Goal: Task Accomplishment & Management: Manage account settings

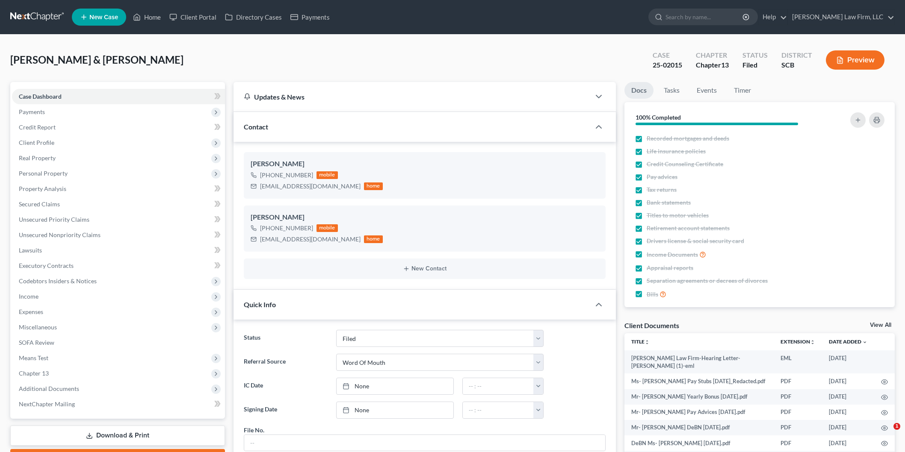
select select "2"
select select "0"
select select "3"
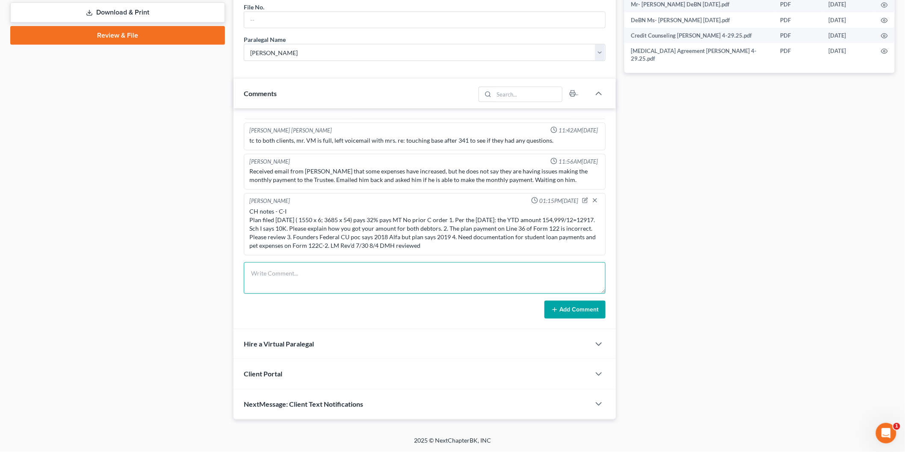
click at [379, 289] on textarea at bounding box center [425, 278] width 362 height 32
type textarea "Sent an email to clients requesting documentation of student loans and pet expe…"
click at [554, 302] on button "Add Comment" at bounding box center [574, 310] width 61 height 18
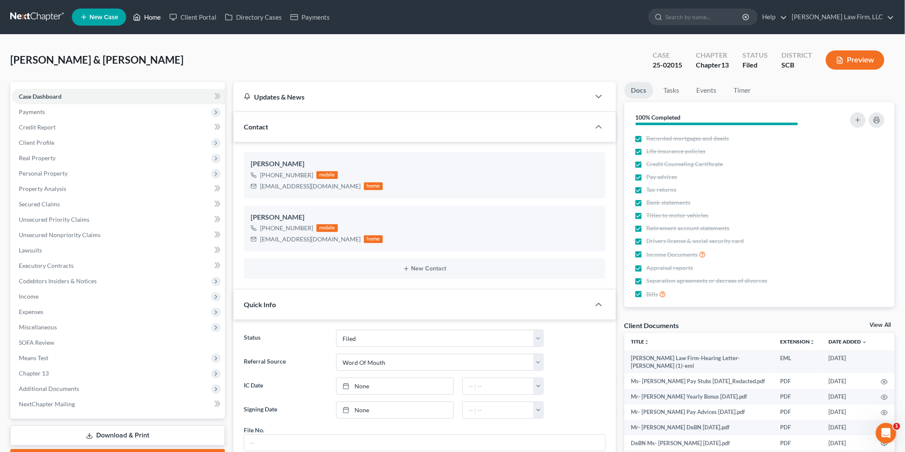
drag, startPoint x: 147, startPoint y: 15, endPoint x: 257, endPoint y: 43, distance: 113.3
click at [147, 15] on link "Home" at bounding box center [147, 16] width 36 height 15
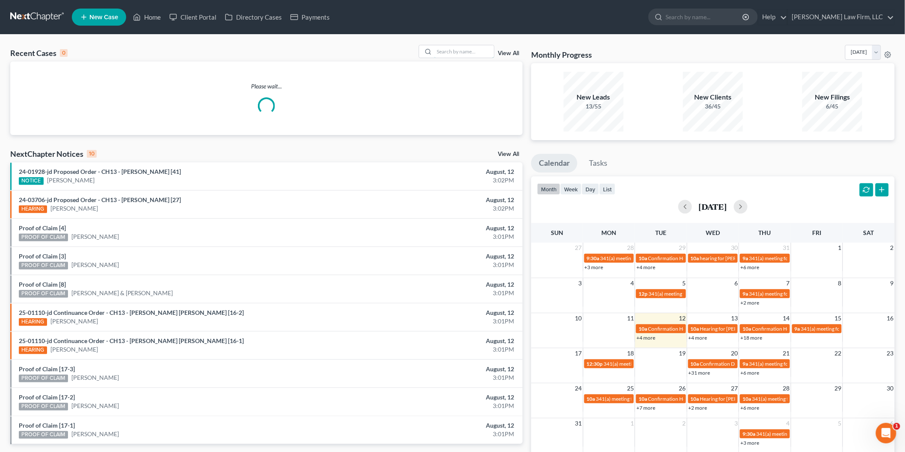
click at [458, 53] on input "search" at bounding box center [464, 51] width 60 height 12
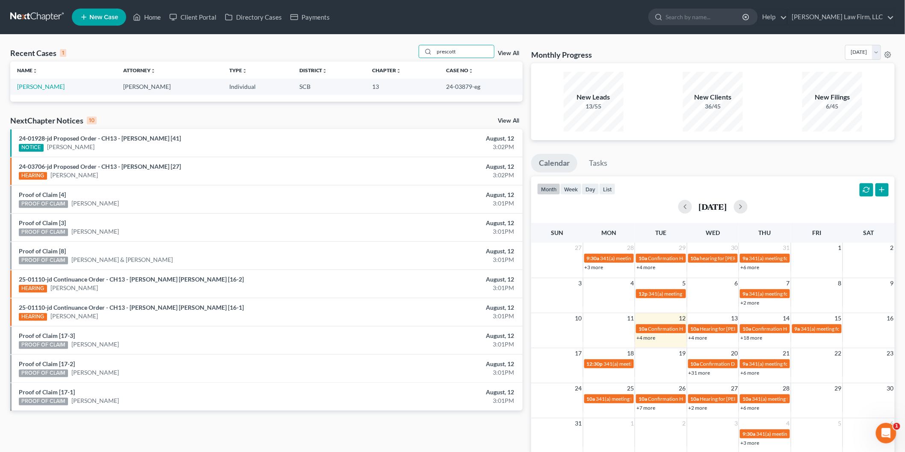
type input "prescott"
click at [36, 85] on link "[PERSON_NAME]" at bounding box center [40, 86] width 47 height 7
select select "2"
select select "3"
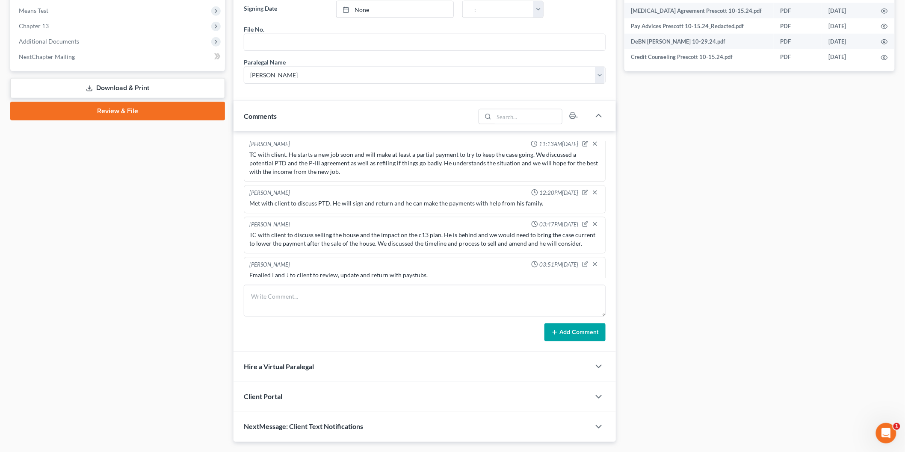
scroll to position [370, 0]
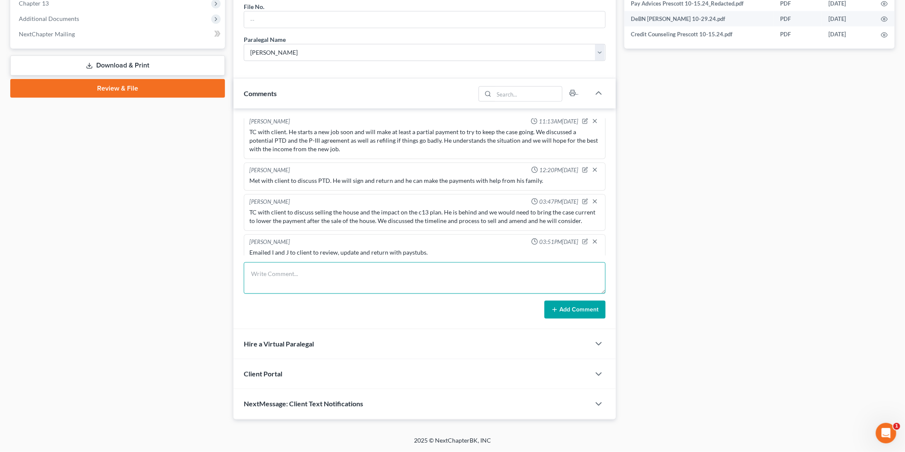
click at [258, 276] on textarea at bounding box center [425, 278] width 362 height 32
type textarea "C"
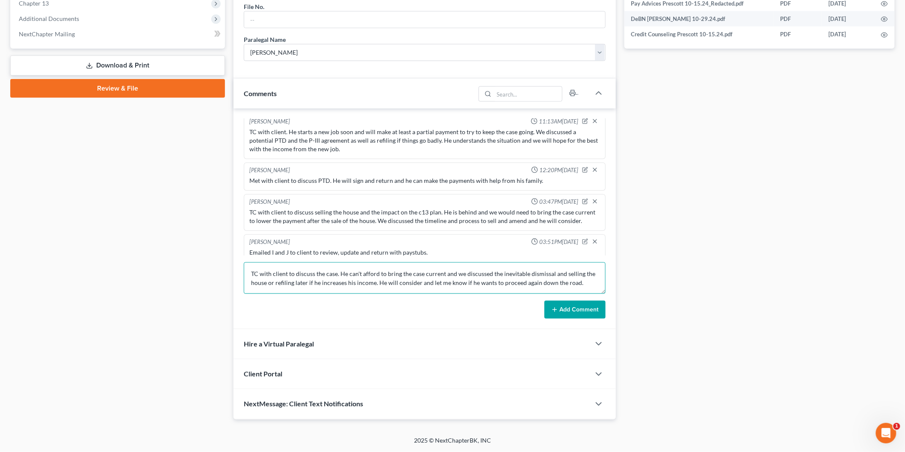
type textarea "TC with client to discuss the case. He can't afford to bring the case current a…"
click at [586, 313] on button "Add Comment" at bounding box center [574, 310] width 61 height 18
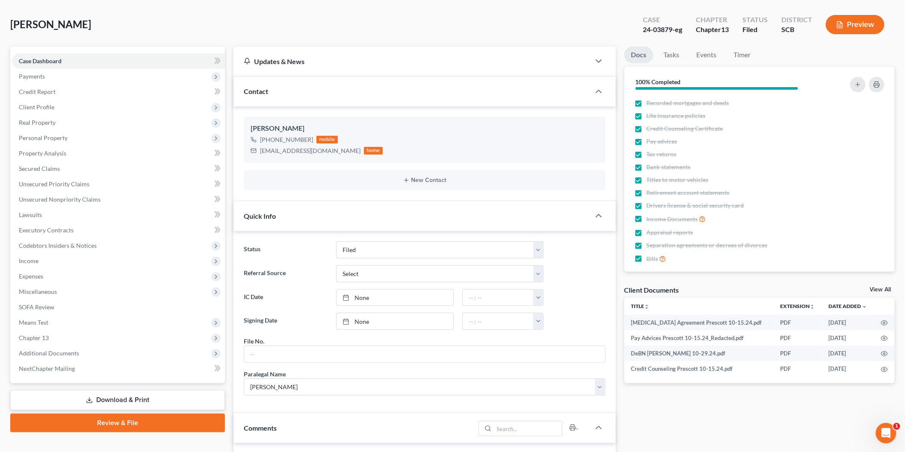
scroll to position [0, 0]
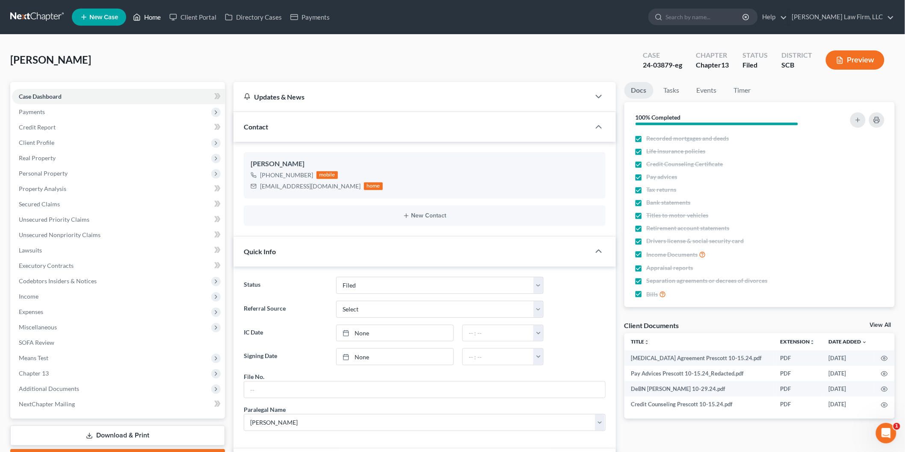
click at [148, 16] on link "Home" at bounding box center [147, 16] width 36 height 15
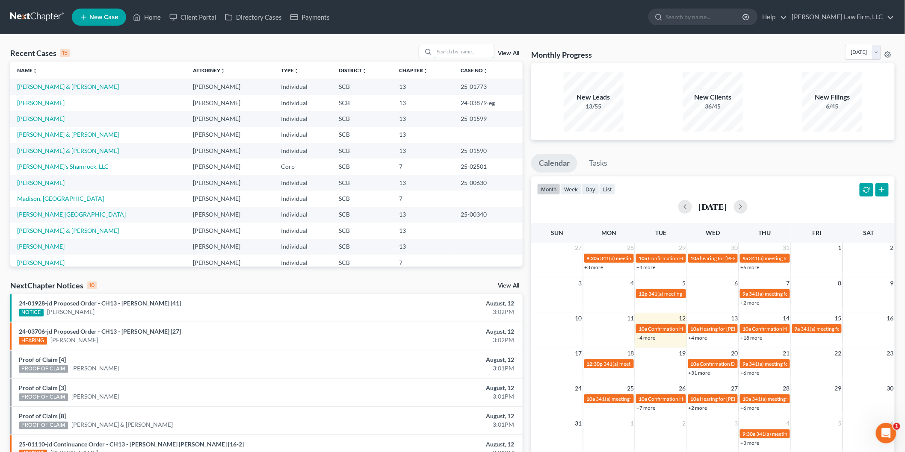
drag, startPoint x: 441, startPoint y: 53, endPoint x: 445, endPoint y: 54, distance: 4.7
click at [441, 54] on input "search" at bounding box center [464, 51] width 60 height 12
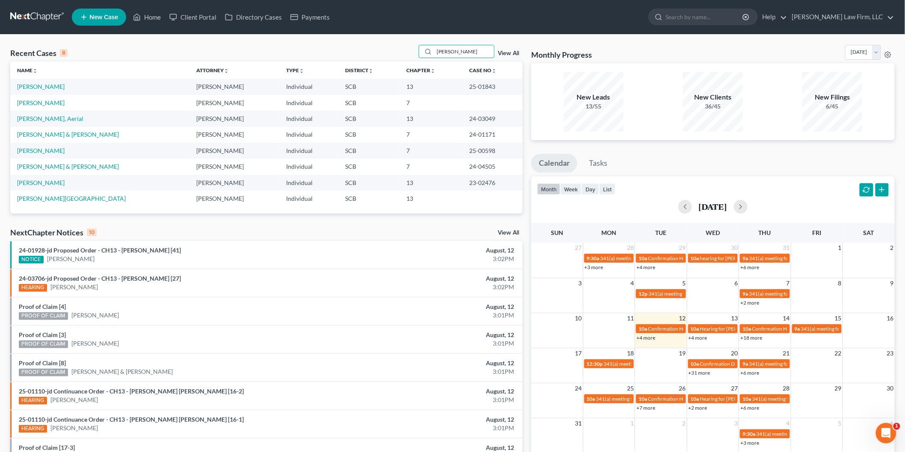
type input "[PERSON_NAME]"
click at [40, 87] on link "[PERSON_NAME]" at bounding box center [40, 86] width 47 height 7
select select "2"
select select "3"
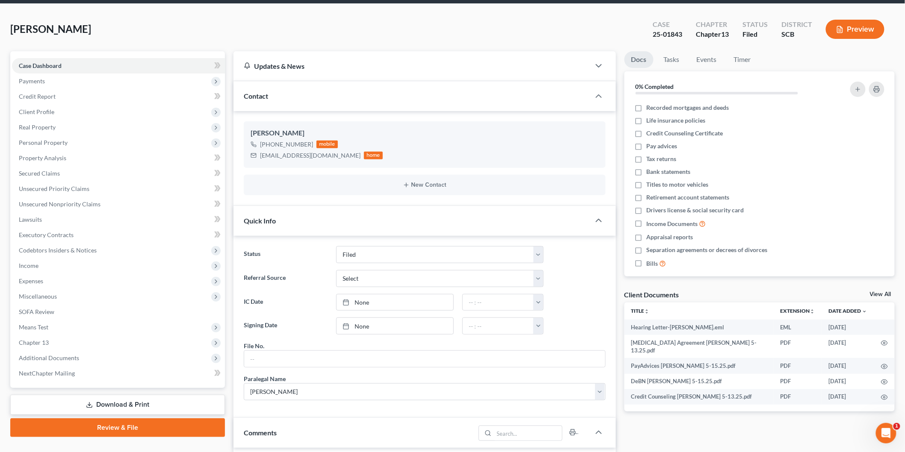
scroll to position [47, 0]
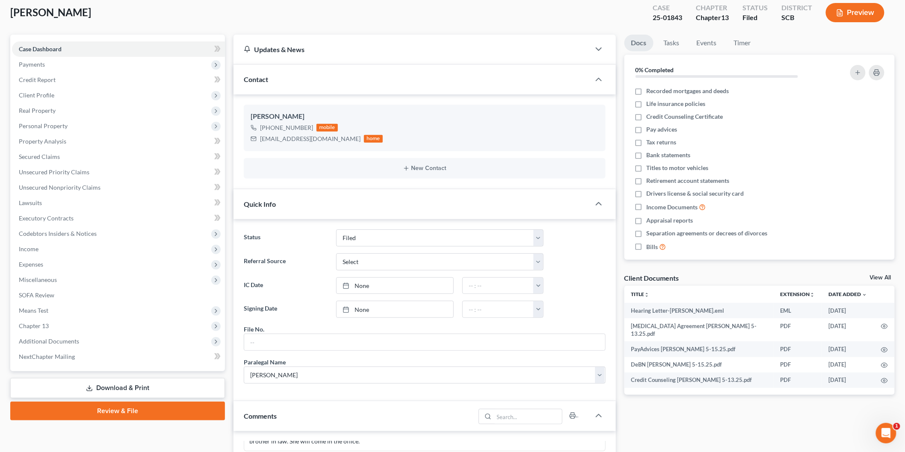
click at [852, 16] on button "Preview" at bounding box center [854, 12] width 59 height 19
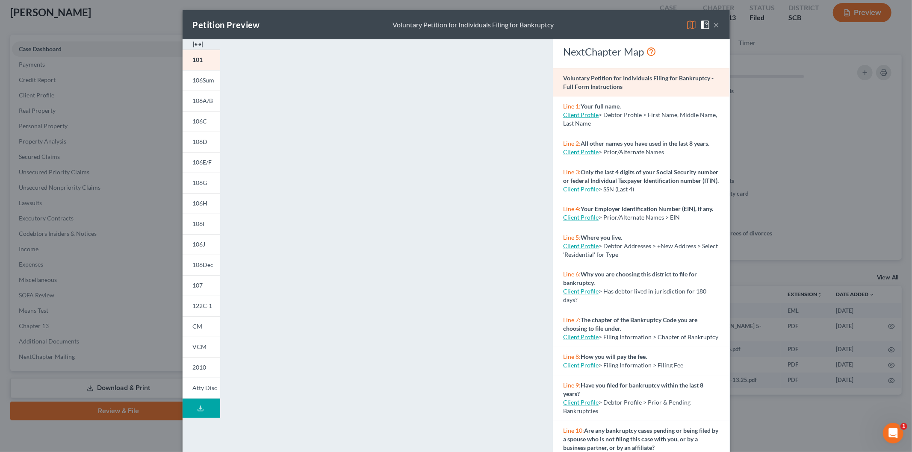
click at [195, 43] on img at bounding box center [198, 44] width 10 height 10
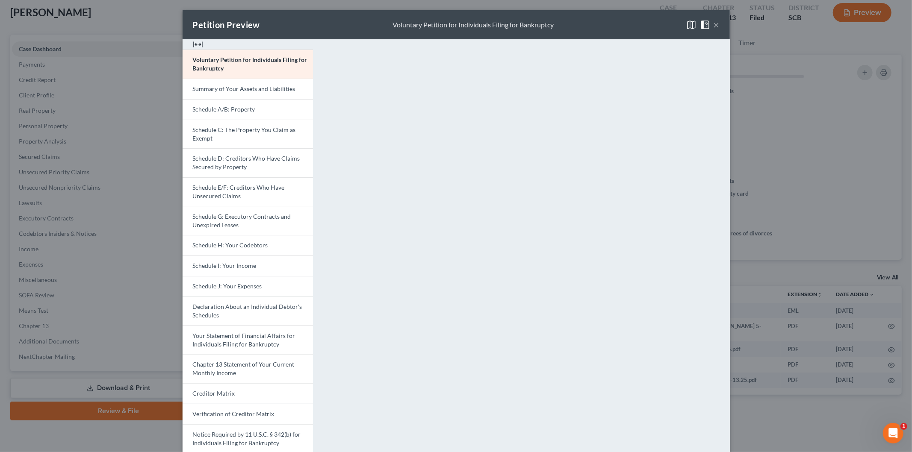
click at [246, 274] on link "Schedule I: Your Income" at bounding box center [248, 266] width 130 height 21
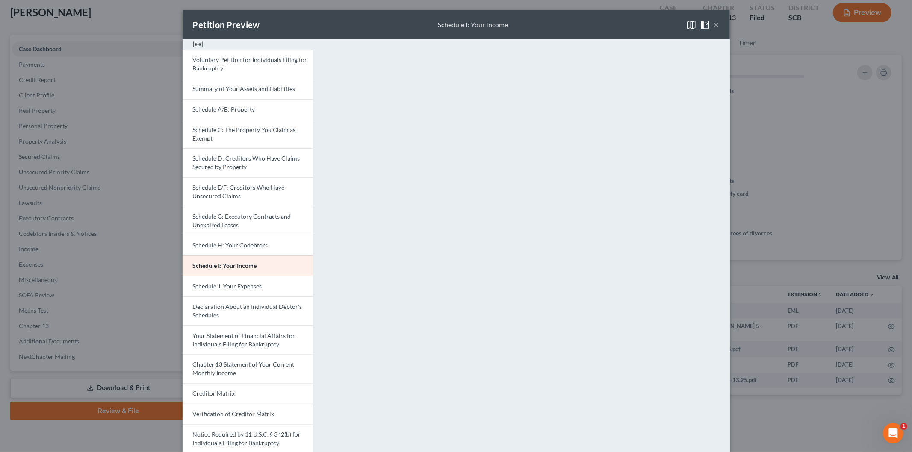
click at [714, 24] on button "×" at bounding box center [716, 25] width 6 height 10
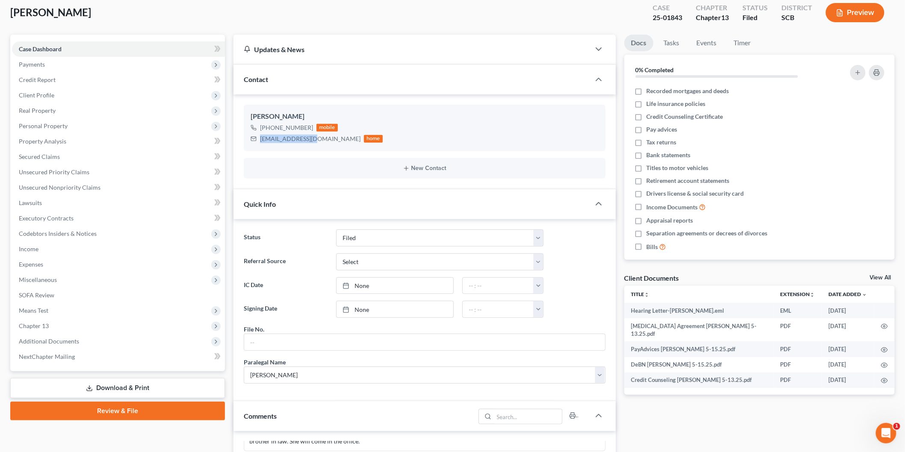
drag, startPoint x: 259, startPoint y: 138, endPoint x: 313, endPoint y: 141, distance: 53.6
click at [313, 141] on div "[EMAIL_ADDRESS][DOMAIN_NAME]" at bounding box center [310, 139] width 100 height 9
copy div "[EMAIL_ADDRESS][DOMAIN_NAME]"
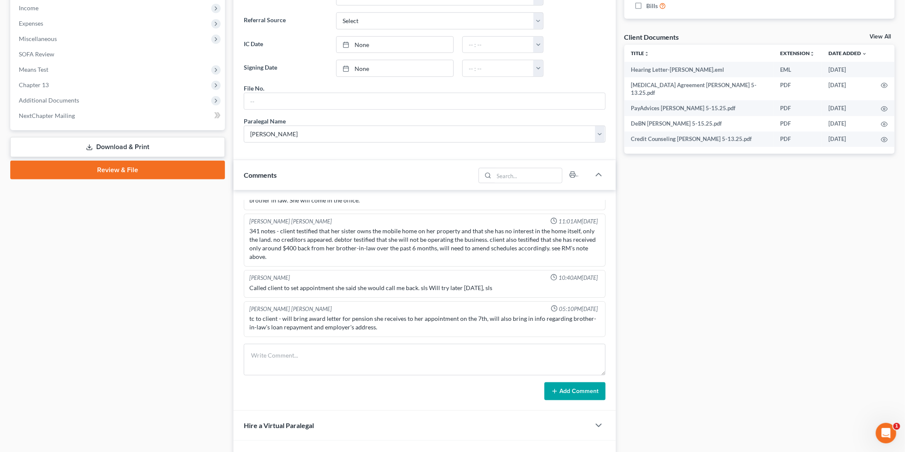
scroll to position [370, 0]
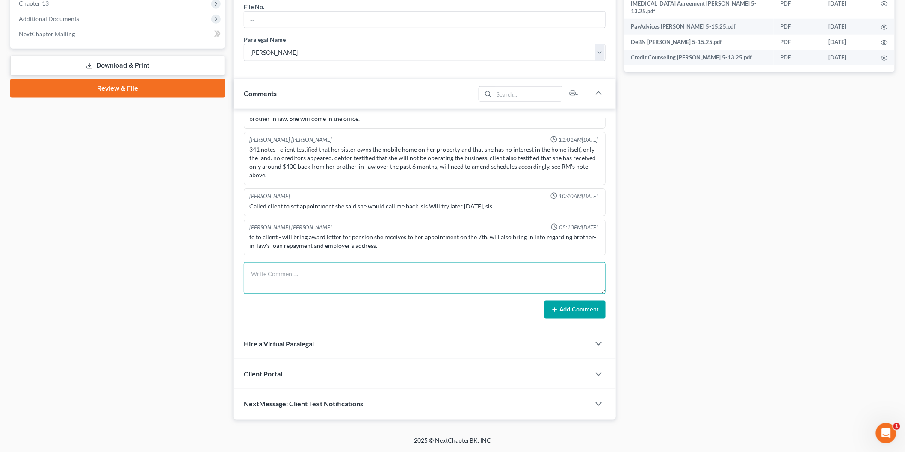
click at [292, 281] on textarea at bounding box center [425, 278] width 362 height 32
type textarea "TC with client to discuss documents needed for her case. She is sick, but will …"
drag, startPoint x: 567, startPoint y: 313, endPoint x: 502, endPoint y: 310, distance: 65.0
click at [567, 313] on button "Add Comment" at bounding box center [574, 310] width 61 height 18
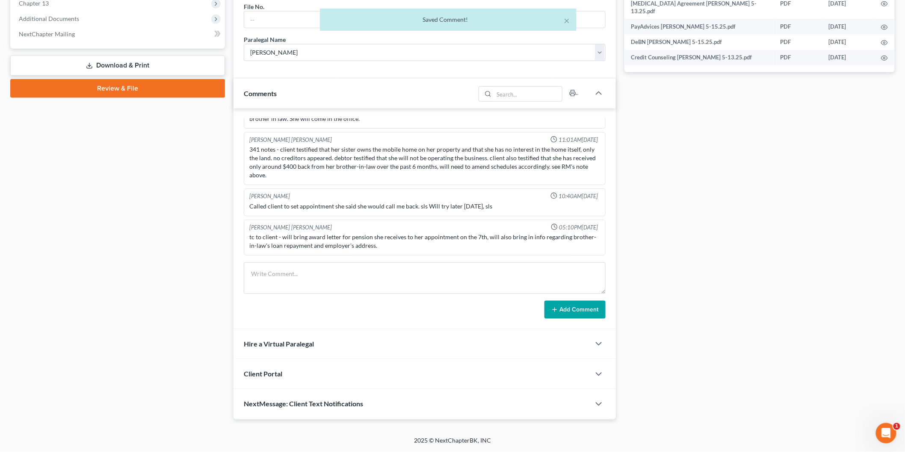
scroll to position [90, 0]
